Goal: Task Accomplishment & Management: Manage account settings

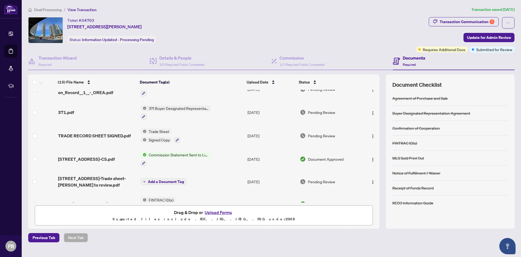
scroll to position [36, 0]
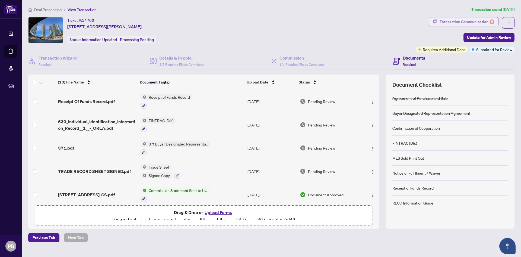
click at [478, 23] on div "Transaction Communication 5" at bounding box center [467, 21] width 55 height 9
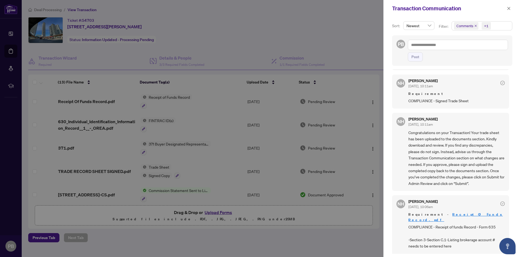
scroll to position [68, 0]
click at [357, 43] on div at bounding box center [260, 128] width 521 height 257
